Goal: Information Seeking & Learning: Learn about a topic

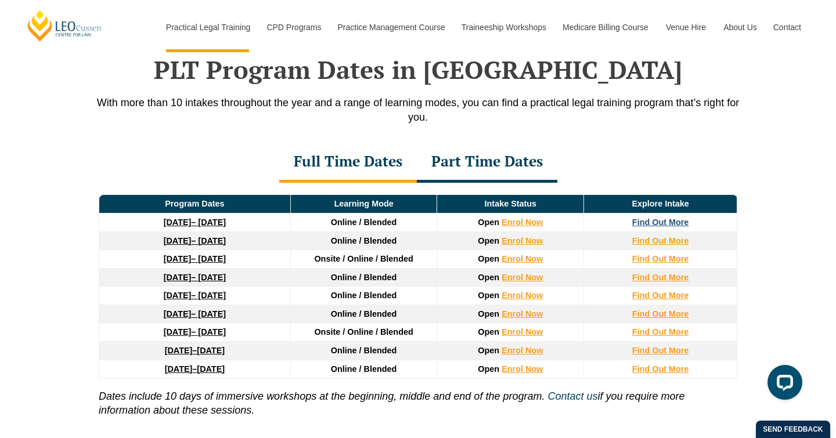
click at [673, 225] on strong "Find Out More" at bounding box center [660, 222] width 57 height 9
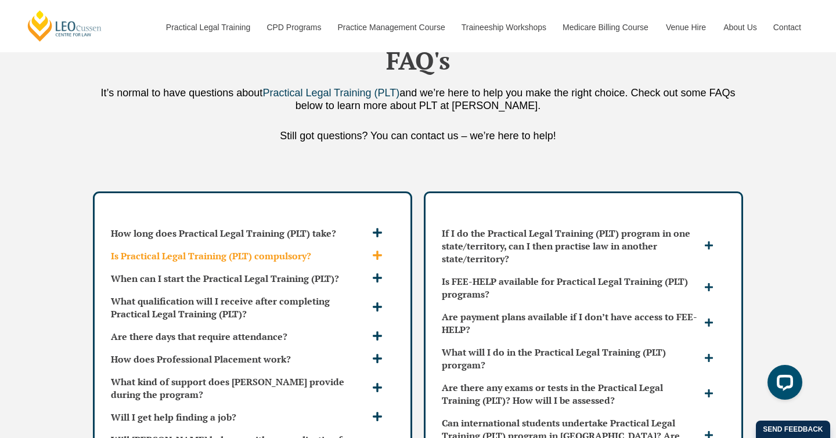
scroll to position [2975, 0]
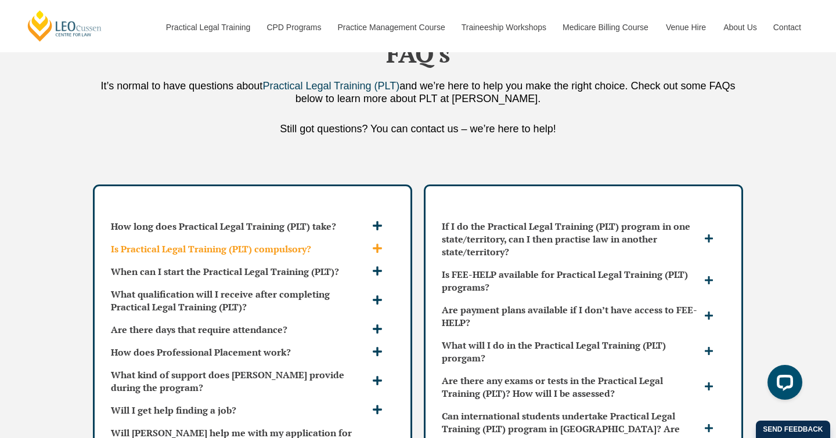
click at [363, 243] on h3 "Is Practical Legal Training (PLT) compulsory?" at bounding box center [240, 249] width 258 height 13
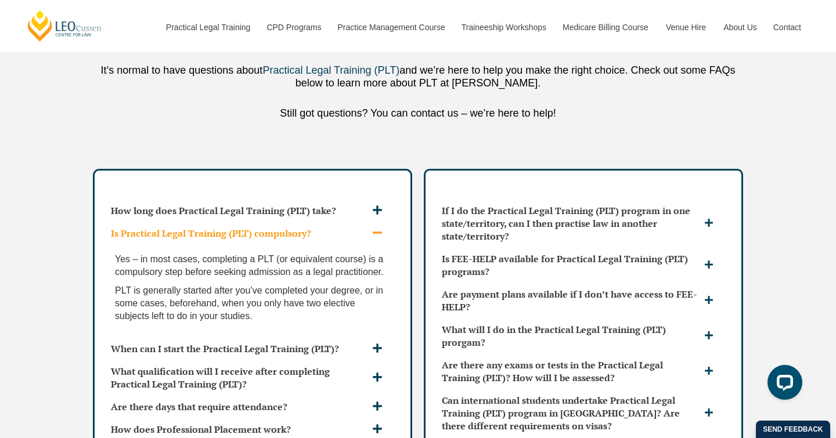
scroll to position [2992, 0]
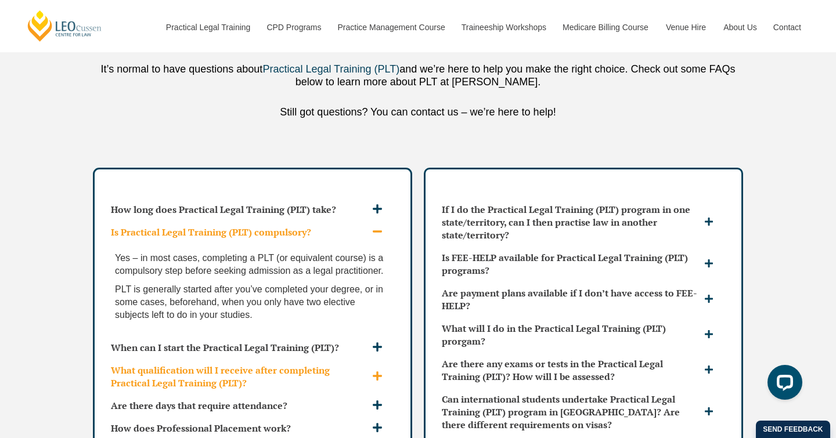
click at [276, 364] on h3 "What qualification will I receive after completing Practical Legal Training (PL…" at bounding box center [240, 377] width 258 height 26
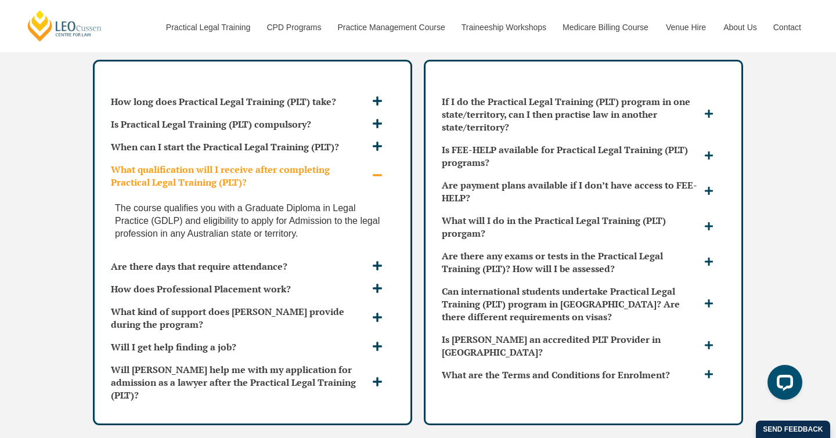
scroll to position [3100, 0]
click at [286, 282] on h3 "How does Professional Placement work?" at bounding box center [240, 288] width 258 height 13
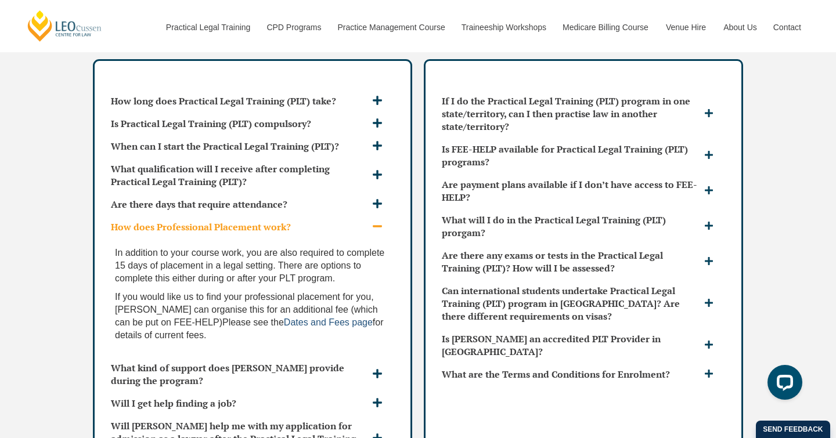
click at [313, 317] on span "Dates and Fees page" at bounding box center [328, 322] width 89 height 10
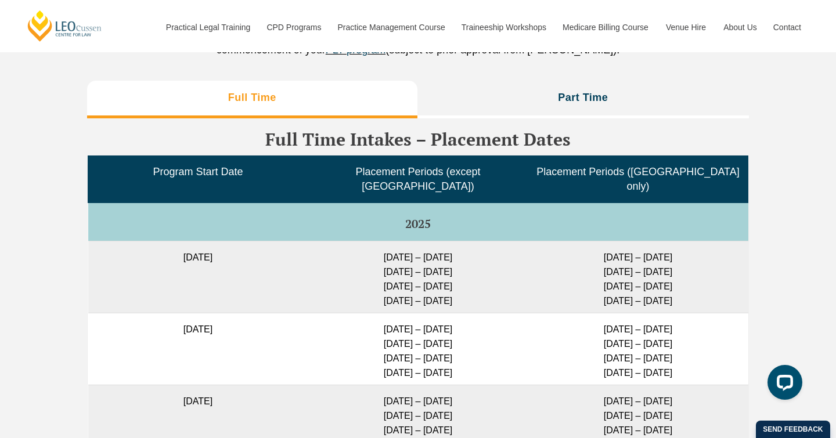
scroll to position [2872, 0]
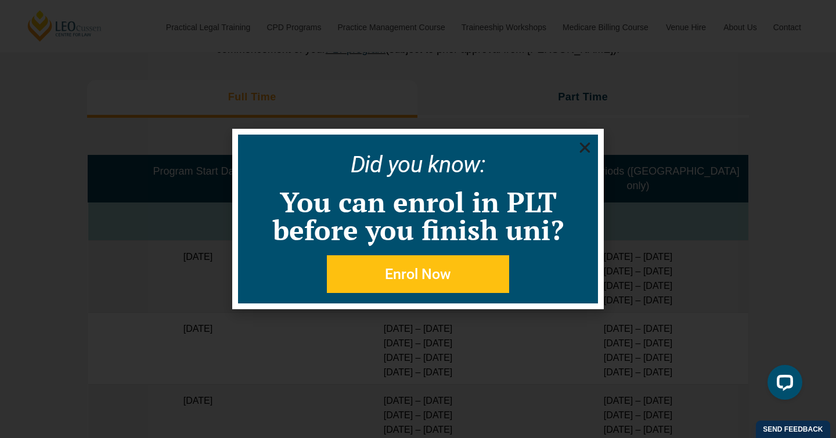
click at [586, 145] on icon "Close" at bounding box center [584, 147] width 15 height 15
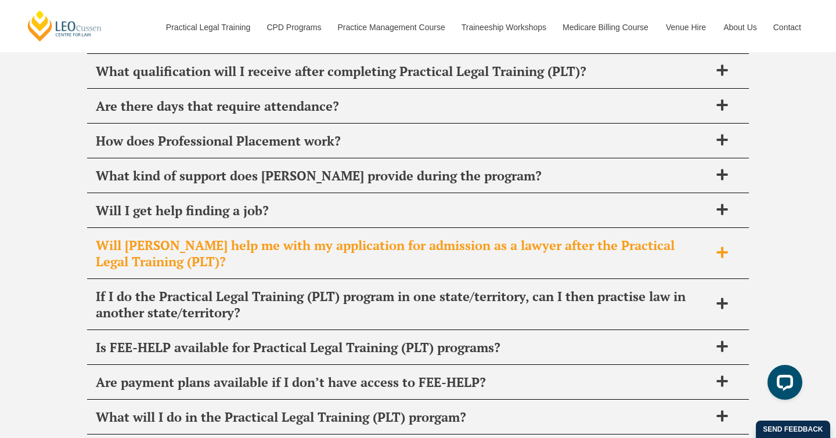
scroll to position [4633, 0]
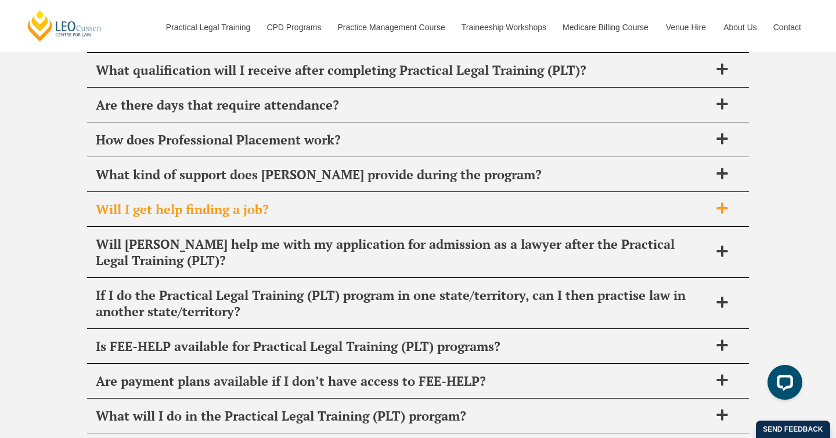
click at [376, 222] on div "Will I get help finding a job?" at bounding box center [418, 210] width 662 height 34
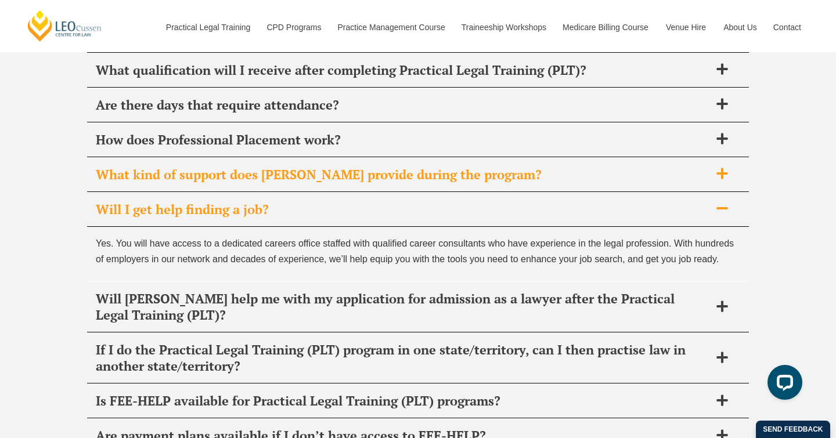
click at [375, 186] on div "What kind of support does Leo Cussen provide during the program?" at bounding box center [418, 175] width 662 height 34
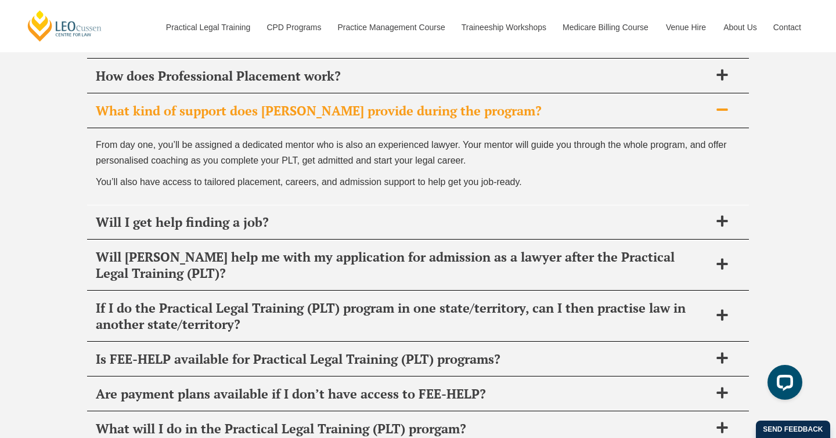
scroll to position [4698, 0]
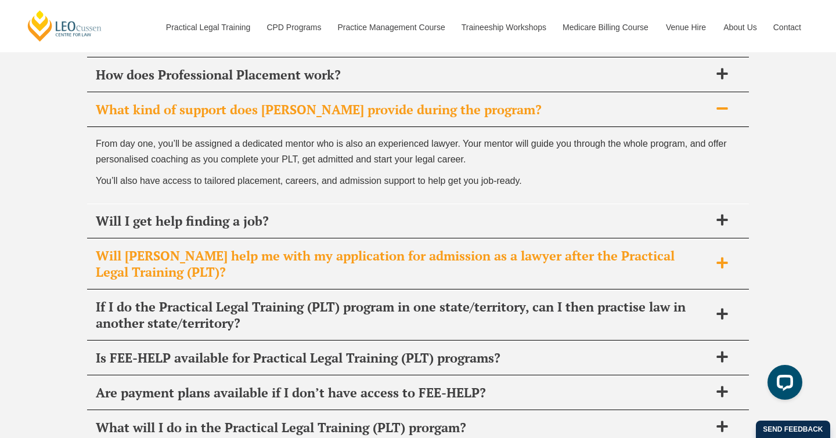
click at [309, 255] on span "Will [PERSON_NAME] help me with my application for admission as a lawyer after …" at bounding box center [403, 264] width 614 height 33
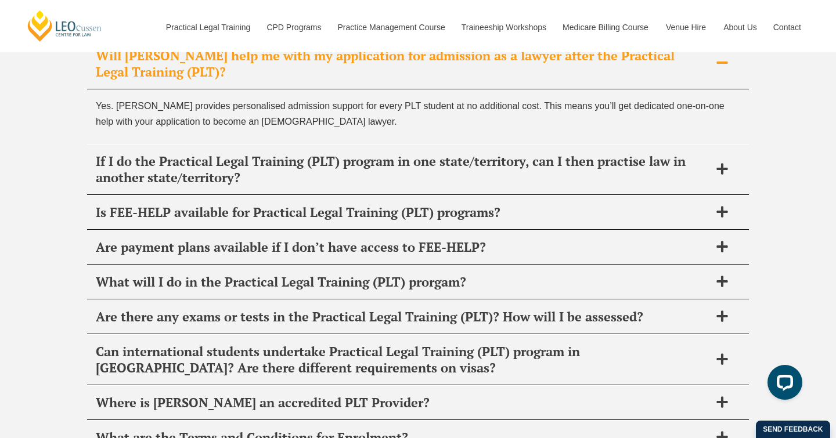
scroll to position [4823, 0]
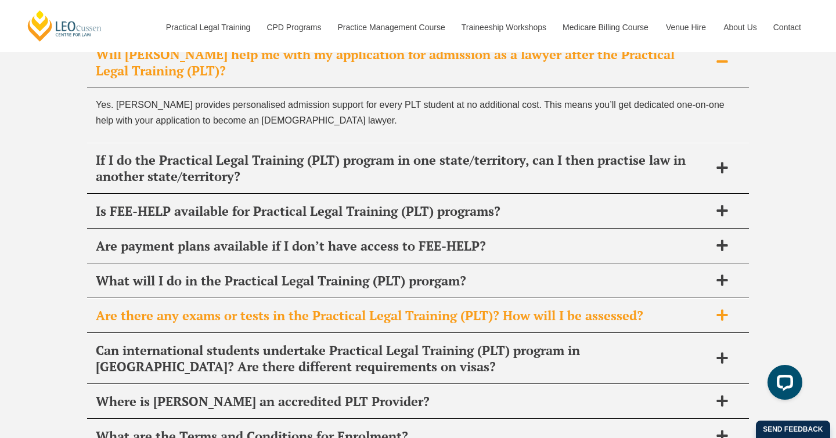
click at [275, 317] on span "Are there any exams or tests in the Practical Legal Training (PLT)? How will I …" at bounding box center [403, 316] width 614 height 16
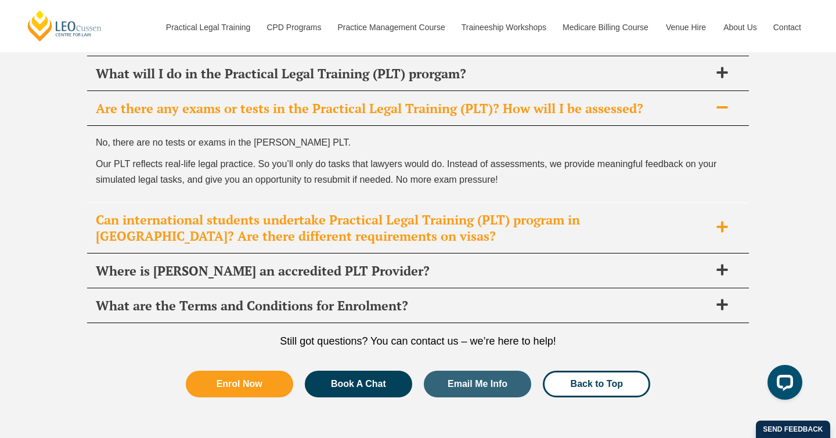
scroll to position [4977, 0]
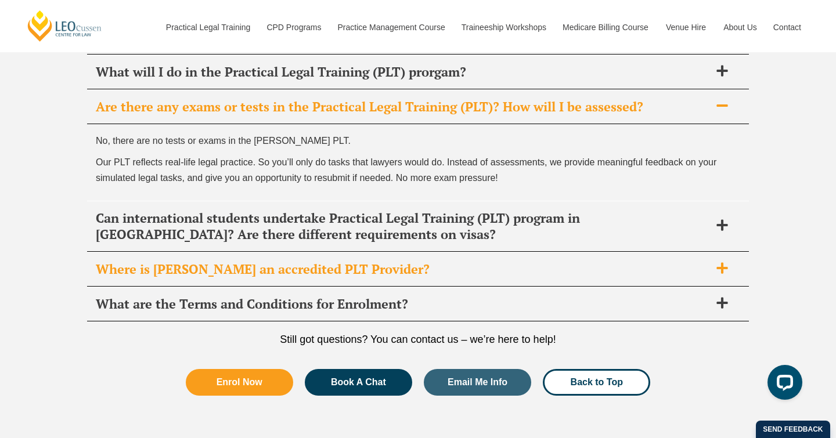
click at [235, 271] on span "Where is Leo Cussen an accredited PLT Provider?" at bounding box center [403, 269] width 614 height 16
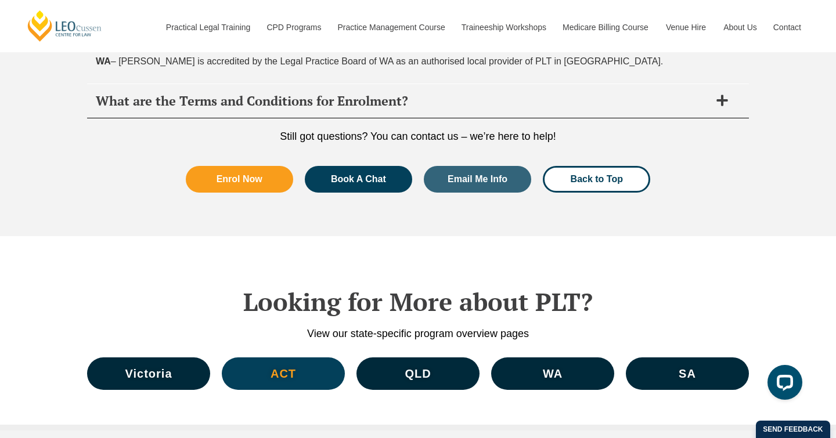
scroll to position [5259, 0]
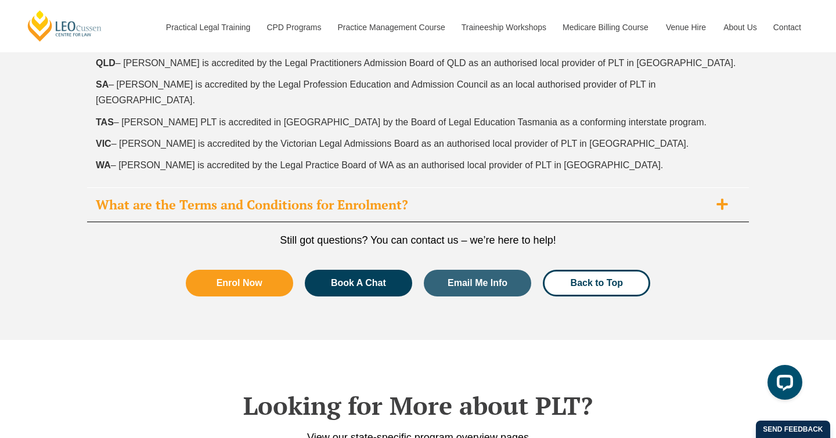
click at [218, 197] on span "What are the Terms and Conditions for Enrolment?" at bounding box center [403, 205] width 614 height 16
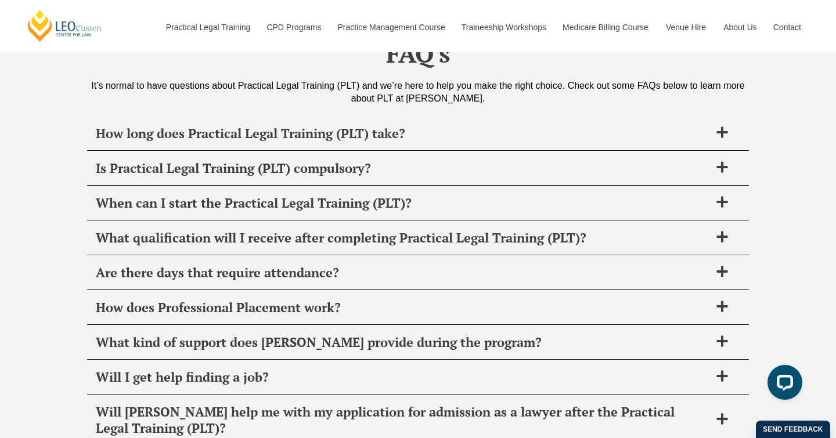
scroll to position [4465, 0]
click at [167, 173] on span "Is Practical Legal Training (PLT) compulsory?" at bounding box center [403, 168] width 614 height 16
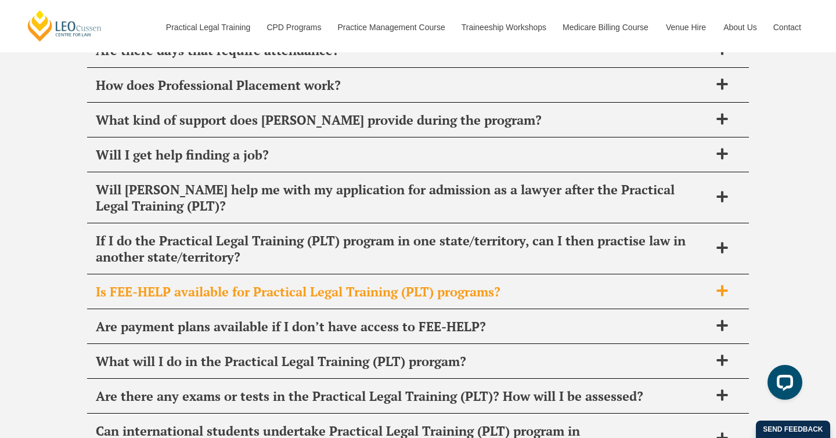
scroll to position [4765, 0]
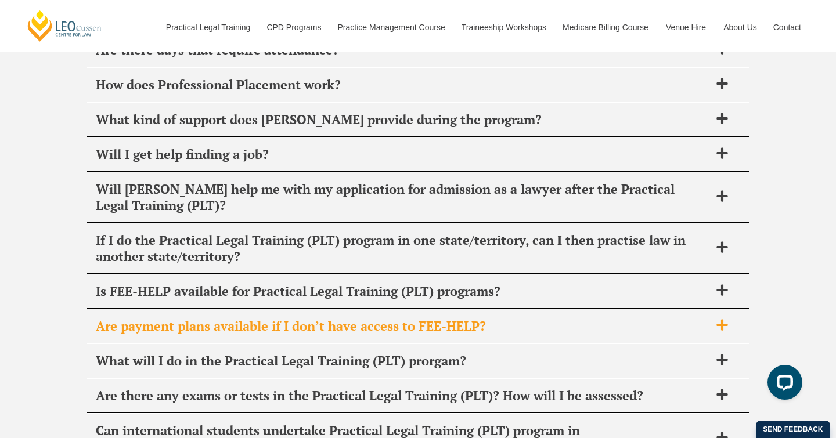
click at [188, 319] on span "Are payment plans available if I don’t have access to FEE-HELP?" at bounding box center [403, 326] width 614 height 16
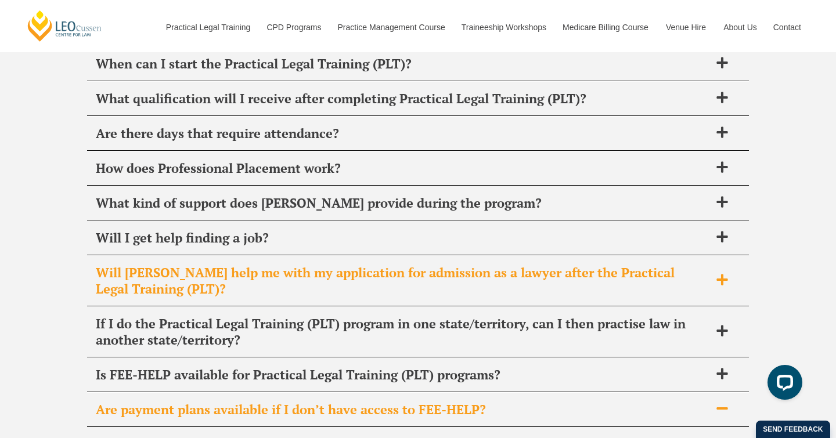
scroll to position [4604, 0]
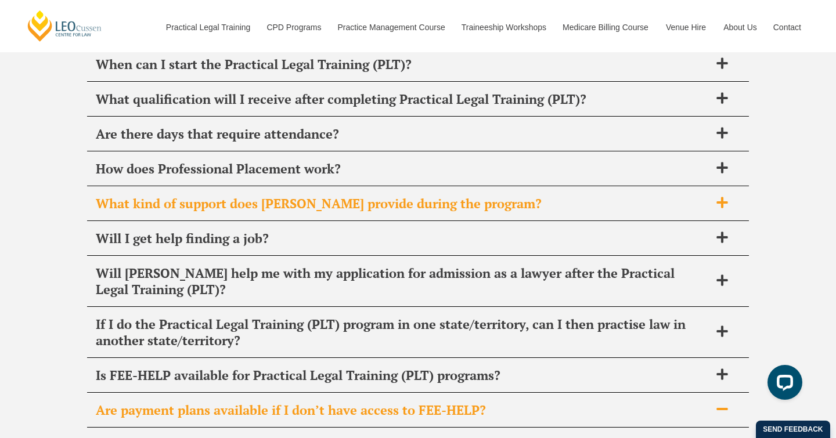
click at [226, 200] on span "What kind of support does Leo Cussen provide during the program?" at bounding box center [403, 204] width 614 height 16
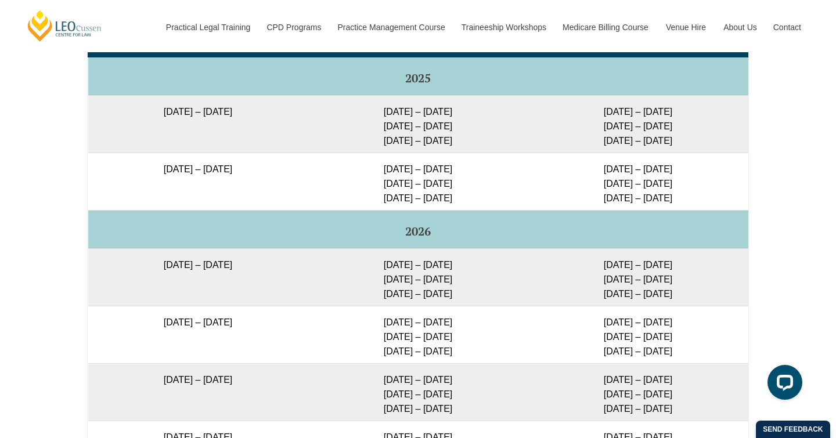
scroll to position [1973, 0]
